Goal: Information Seeking & Learning: Learn about a topic

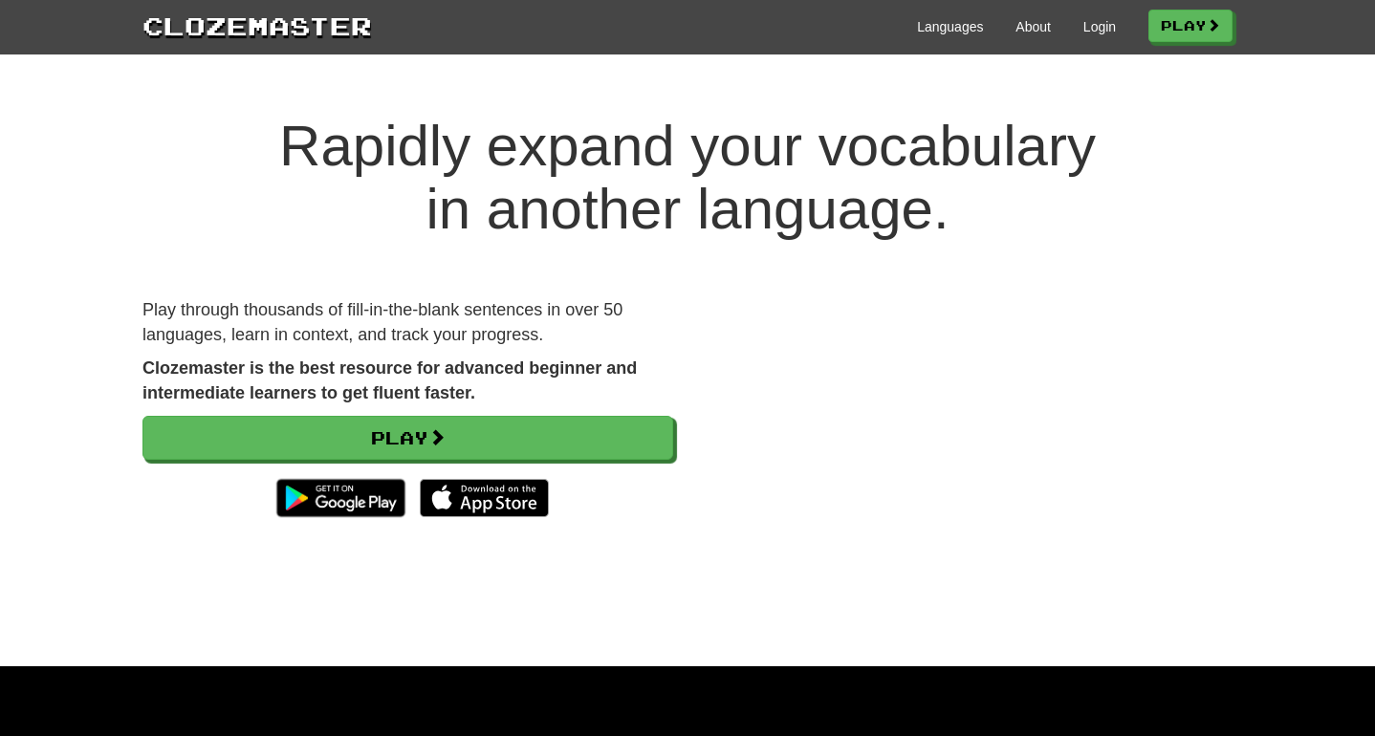
click at [917, 43] on div "Clozemaster Languages About Login Play" at bounding box center [687, 27] width 1375 height 54
click at [939, 36] on div "Languages About Login Play" at bounding box center [802, 25] width 860 height 35
click at [929, 24] on link "Languages" at bounding box center [950, 26] width 66 height 19
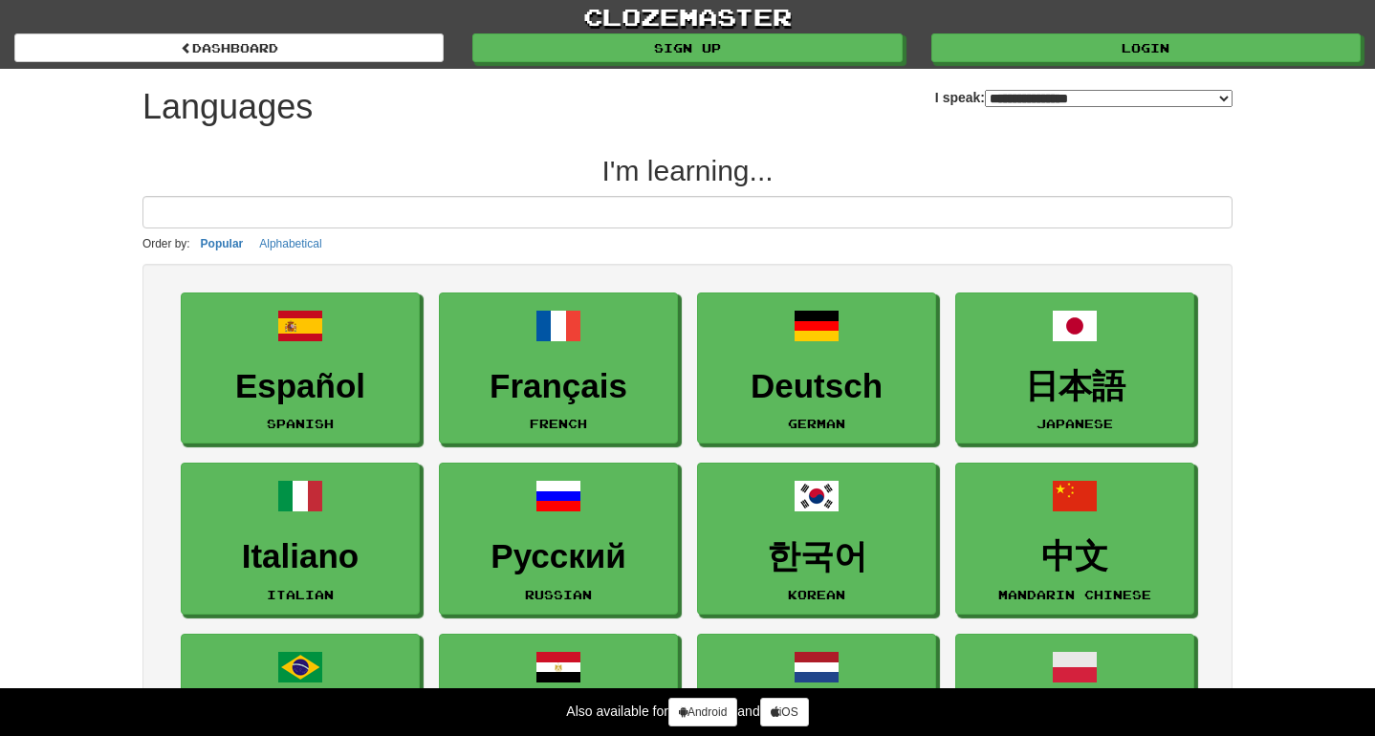
select select "*******"
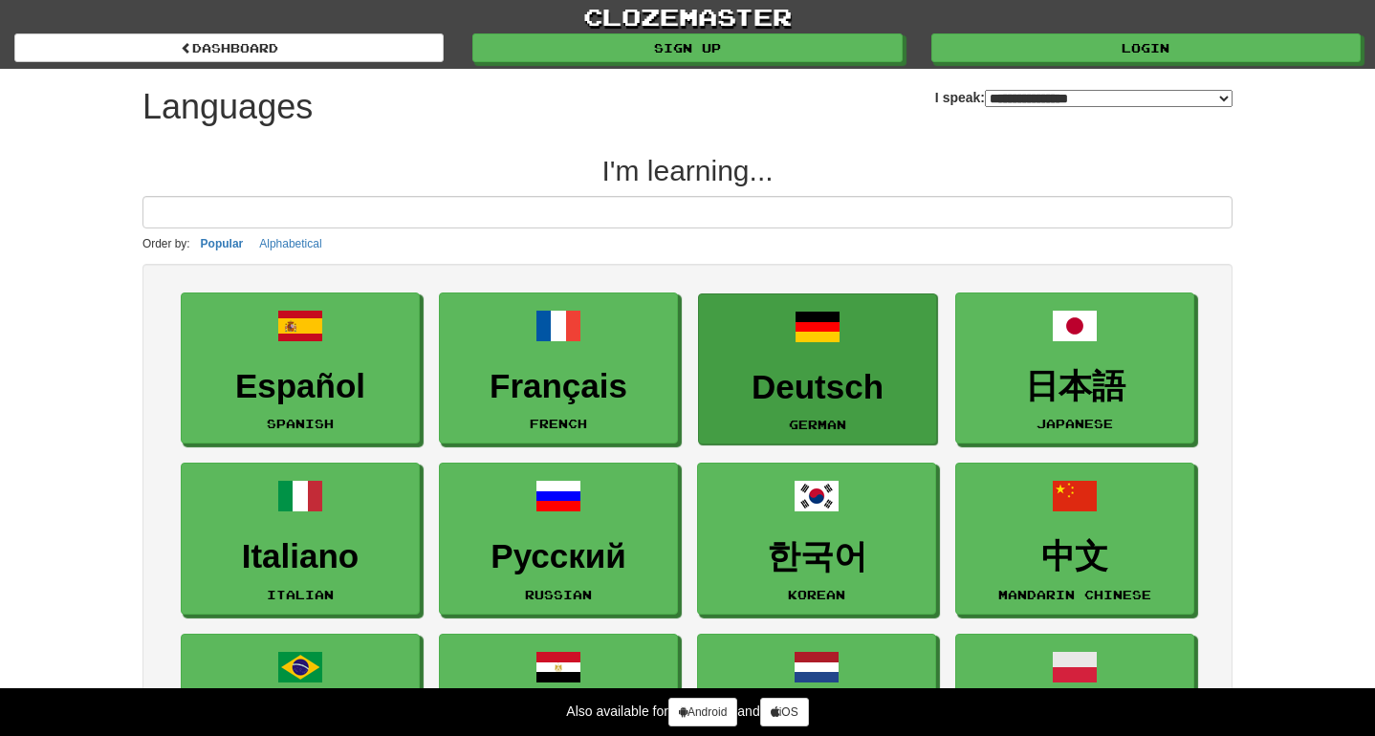
click at [721, 365] on link "Deutsch German" at bounding box center [817, 370] width 239 height 152
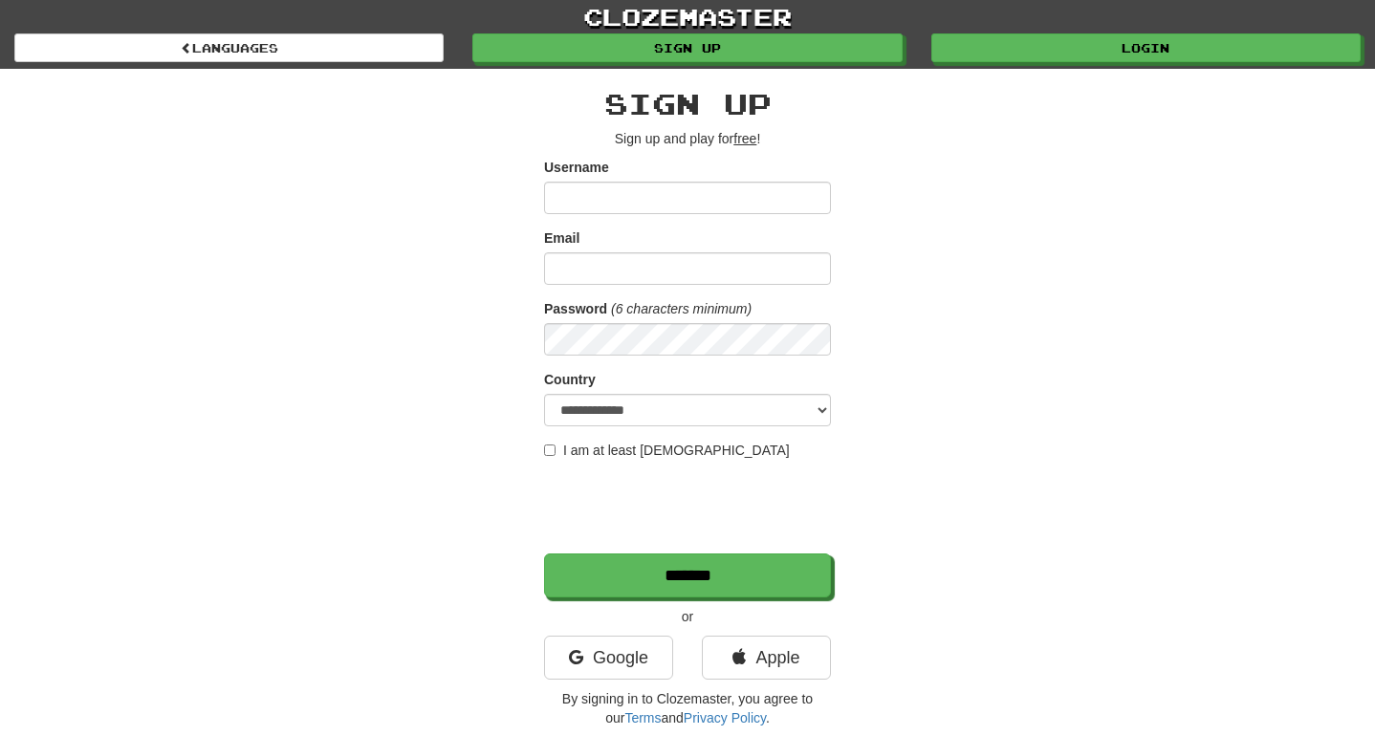
click at [658, 13] on link "clozemaster" at bounding box center [687, 16] width 1375 height 33
